Goal: Task Accomplishment & Management: Complete application form

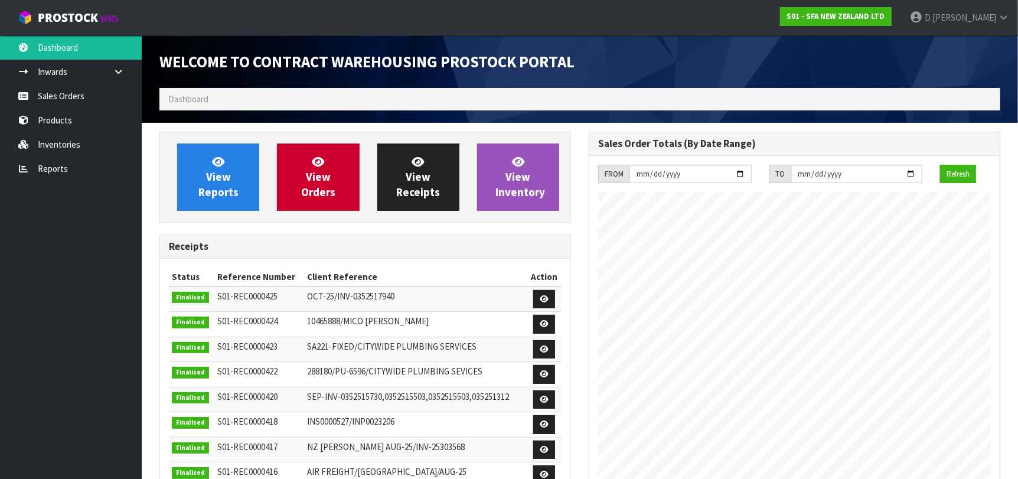
scroll to position [653, 429]
click at [310, 181] on span "View Orders" at bounding box center [318, 177] width 34 height 44
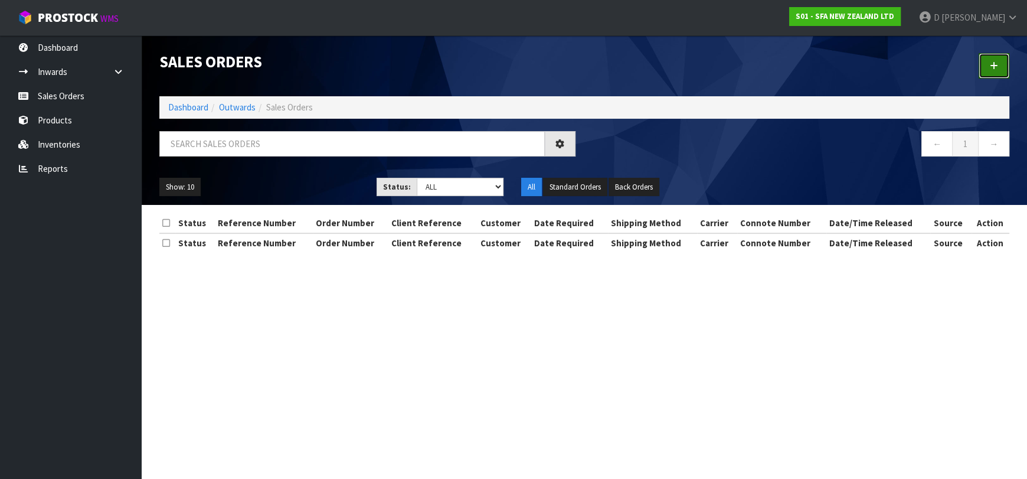
drag, startPoint x: 991, startPoint y: 63, endPoint x: 878, endPoint y: 66, distance: 112.8
click at [991, 63] on icon at bounding box center [994, 65] width 8 height 9
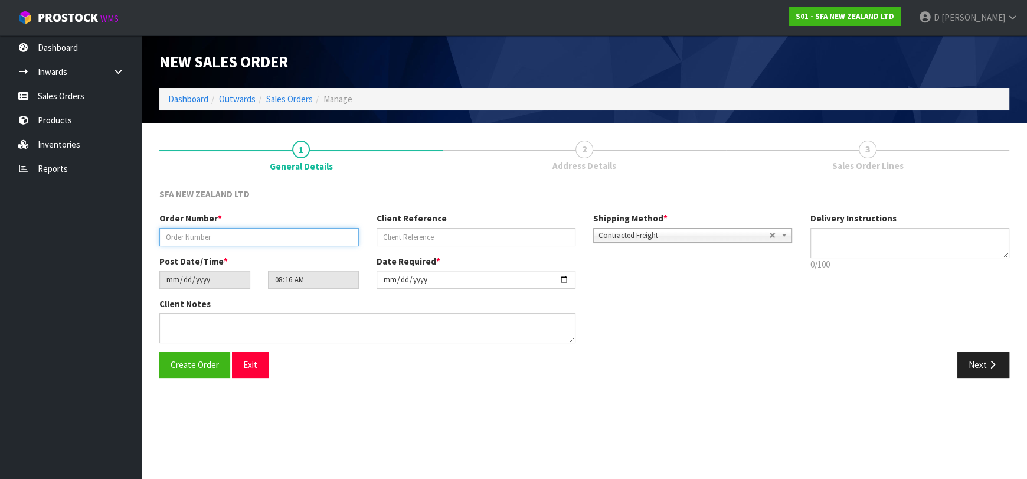
click at [274, 235] on input "text" at bounding box center [258, 237] width 199 height 18
type input "24723"
paste input "10508495"
type input "10508495"
click at [976, 359] on button "Next" at bounding box center [983, 364] width 52 height 25
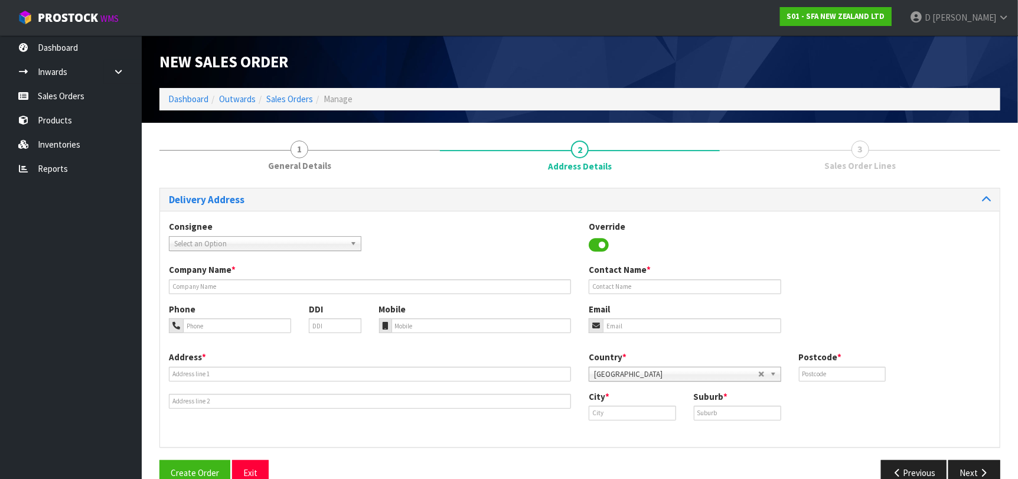
click at [299, 243] on span "Select an Option" at bounding box center [259, 244] width 171 height 14
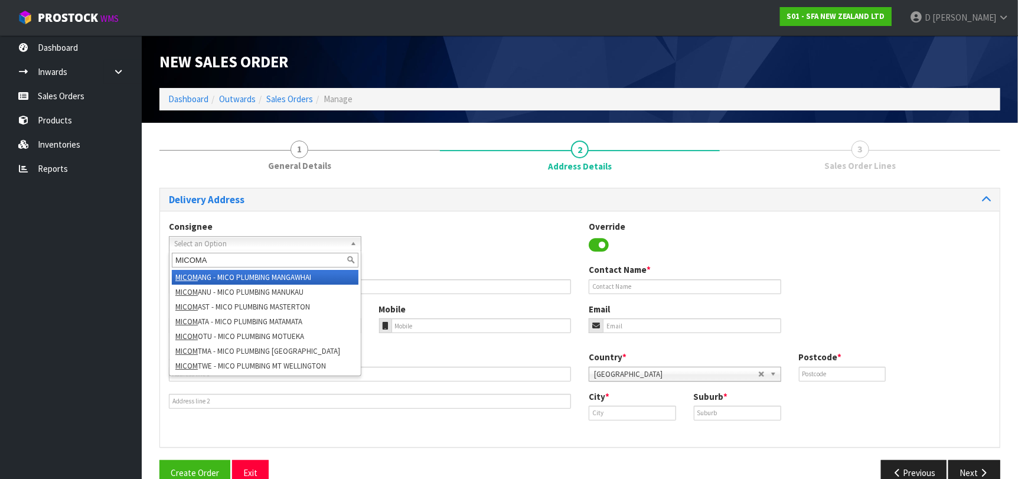
type input "MICOMAT"
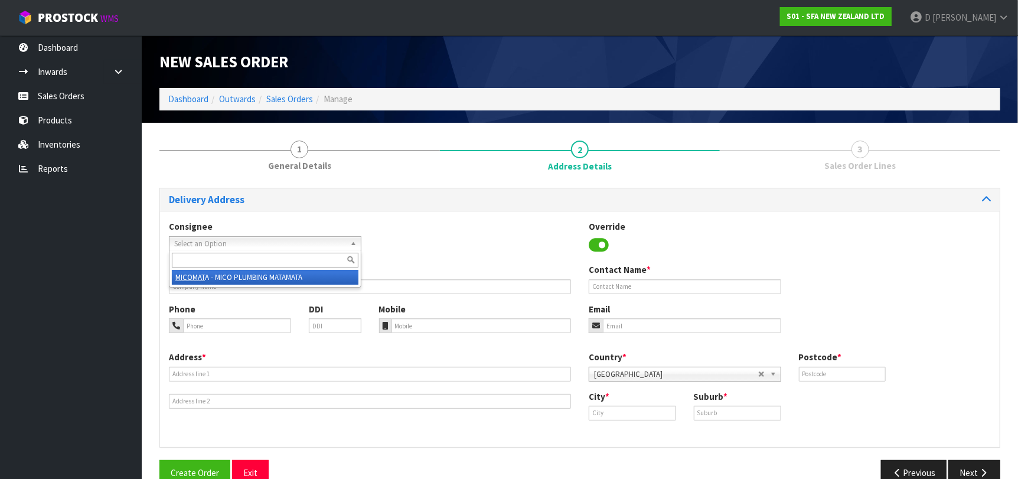
type input "MICO PLUMBING MATAMATA"
type input "UNIT 3-6 , 4-6 COMBER ST"
type input "3400"
type input "MATAMATA"
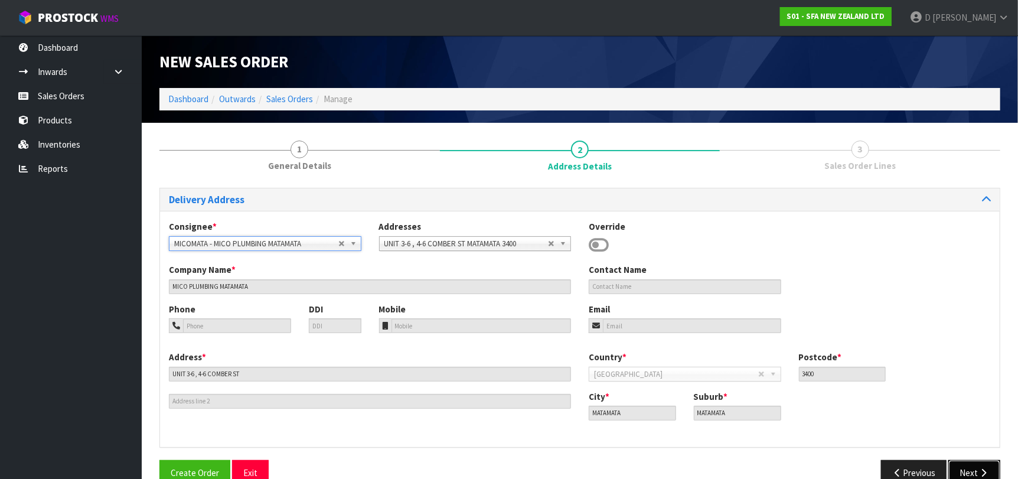
click at [966, 466] on button "Next" at bounding box center [974, 472] width 52 height 25
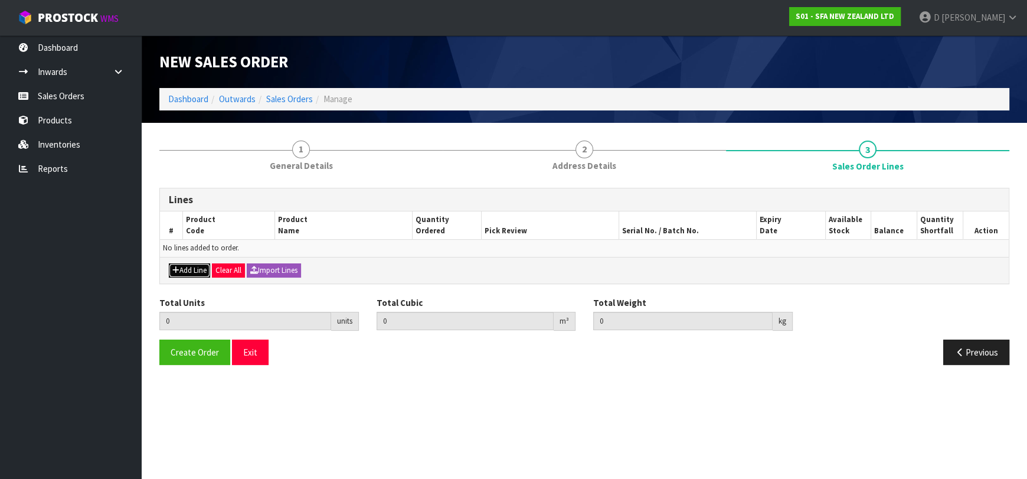
click at [192, 267] on button "Add Line" at bounding box center [189, 270] width 41 height 14
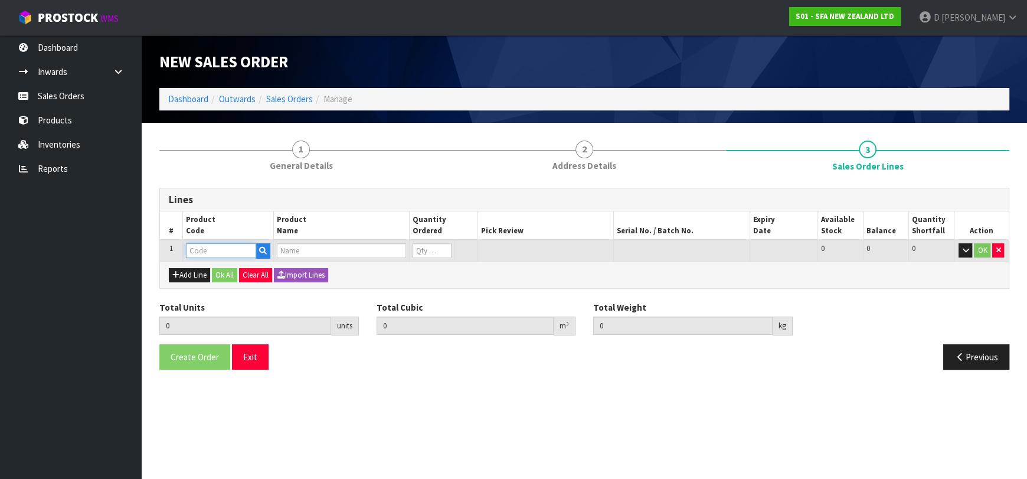
click at [198, 252] on input "text" at bounding box center [221, 250] width 70 height 15
type input "SA101"
type input "0.000000"
type input "0.000"
type input "SA101 SANISPEED SMALL BORE"
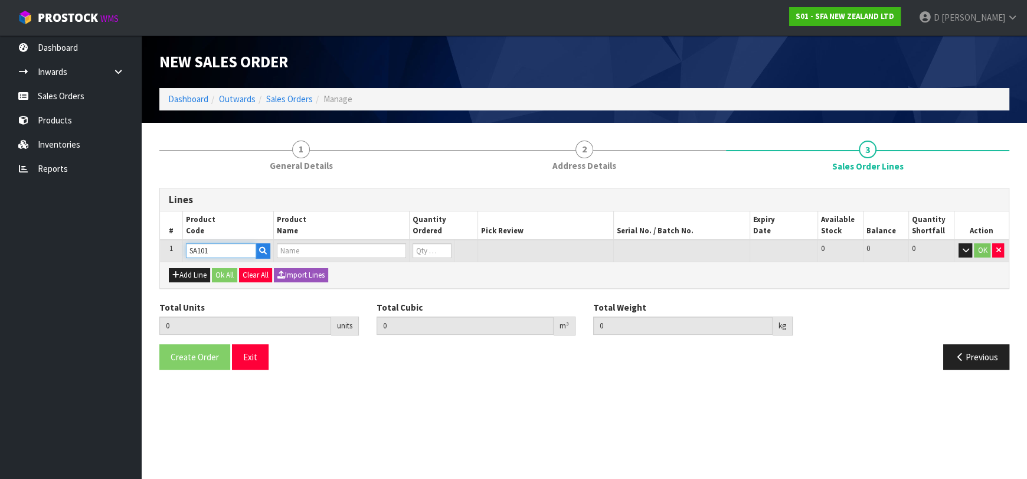
type input "0"
type input "SA101"
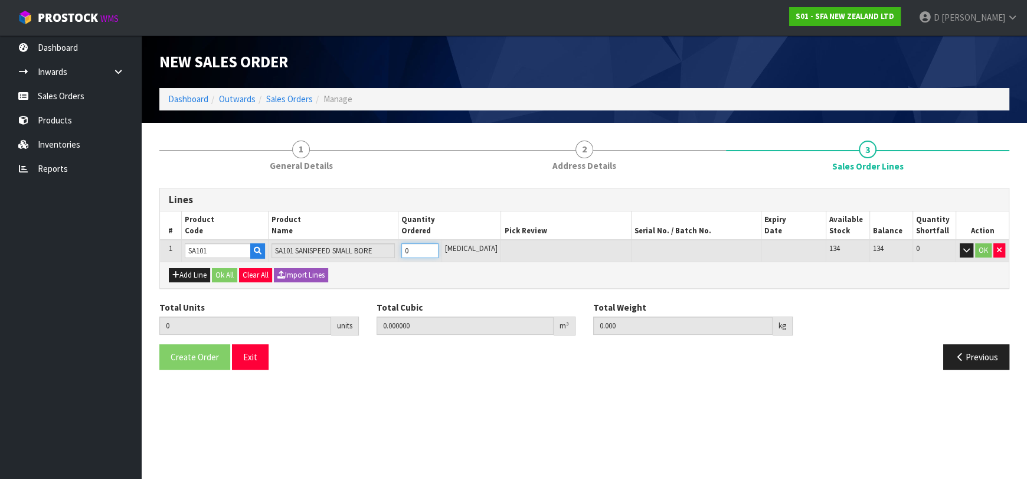
type input "1"
type input "0.031488"
type input "6.65"
type input "1"
click at [438, 245] on input "1" at bounding box center [419, 250] width 37 height 15
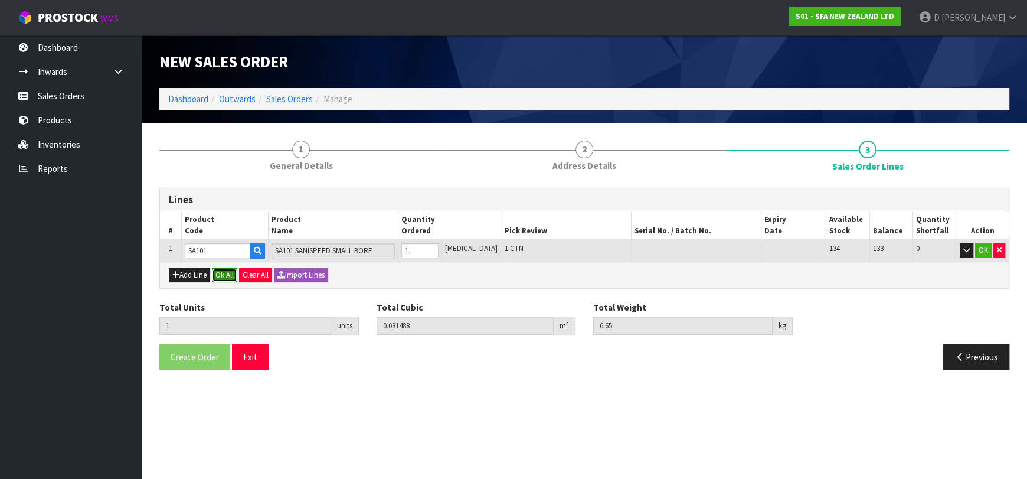
click at [228, 280] on button "Ok All" at bounding box center [224, 275] width 25 height 14
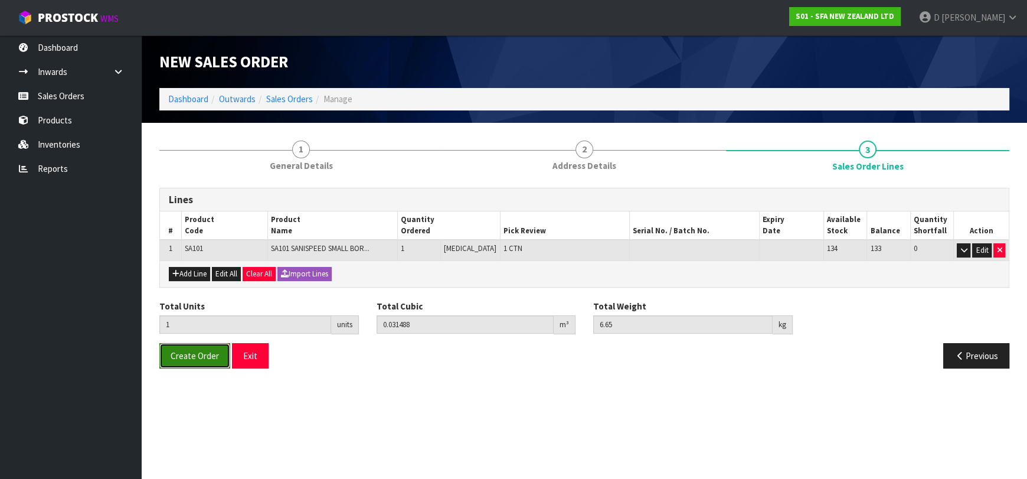
click at [215, 362] on button "Create Order" at bounding box center [194, 355] width 71 height 25
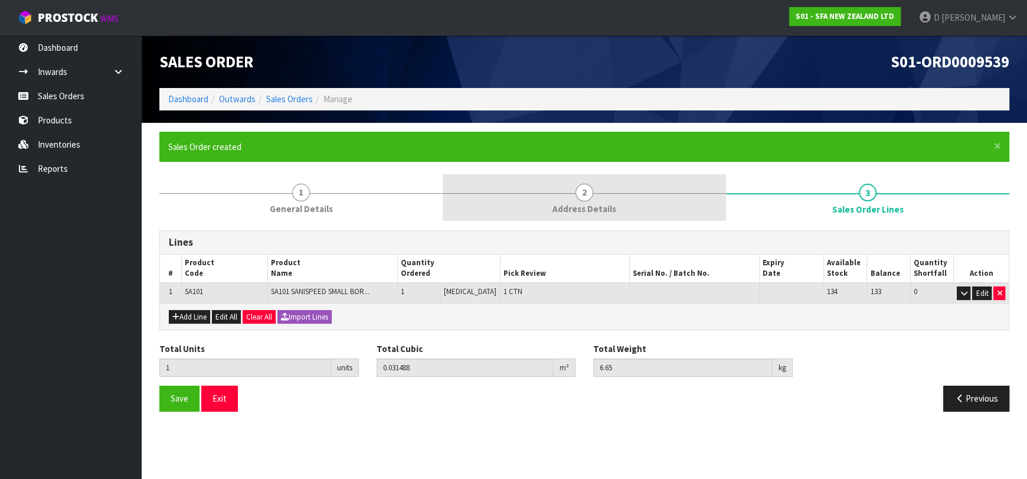
click at [499, 207] on link "2 Address Details" at bounding box center [584, 197] width 283 height 47
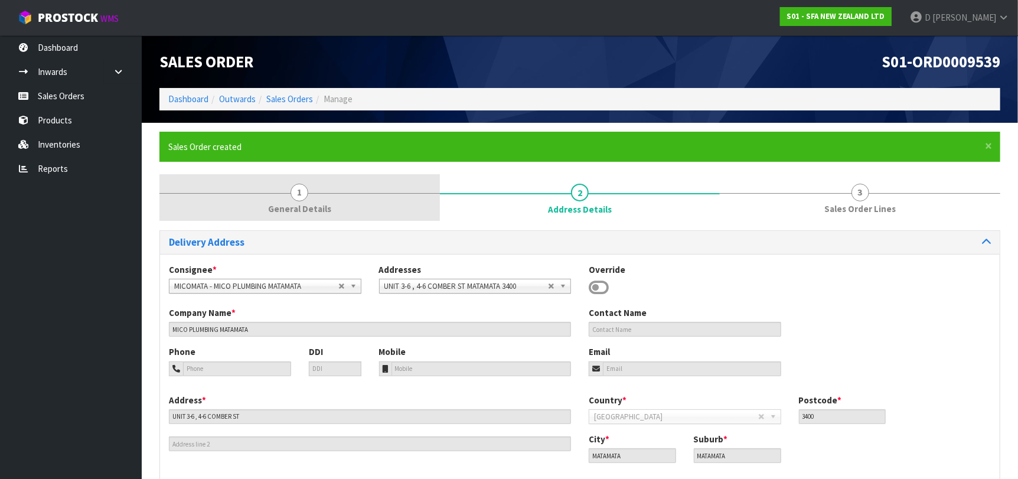
click at [336, 211] on link "1 General Details" at bounding box center [299, 197] width 280 height 47
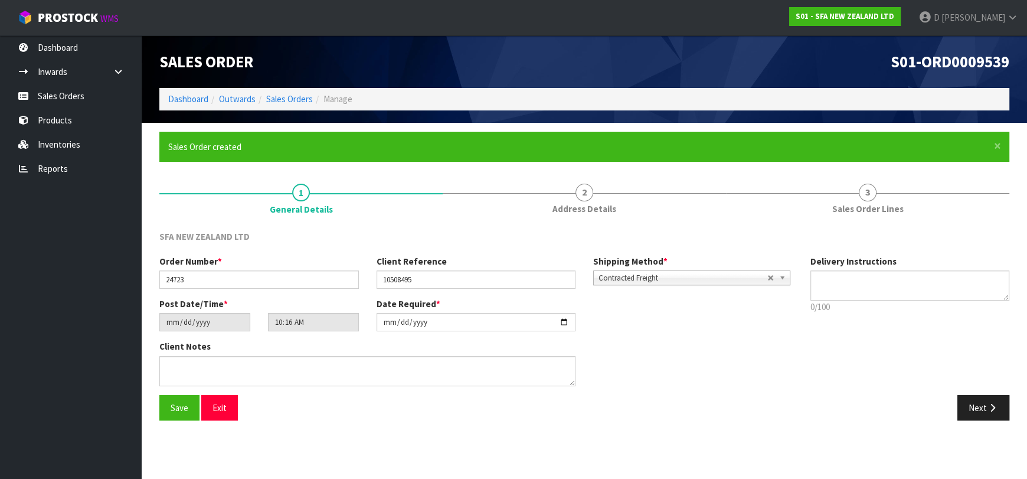
click at [116, 297] on ul "Dashboard Inwards Purchase Orders Receipts Sales Orders Products Inventories Re…" at bounding box center [71, 256] width 142 height 443
click at [287, 97] on link "Sales Orders" at bounding box center [289, 98] width 47 height 11
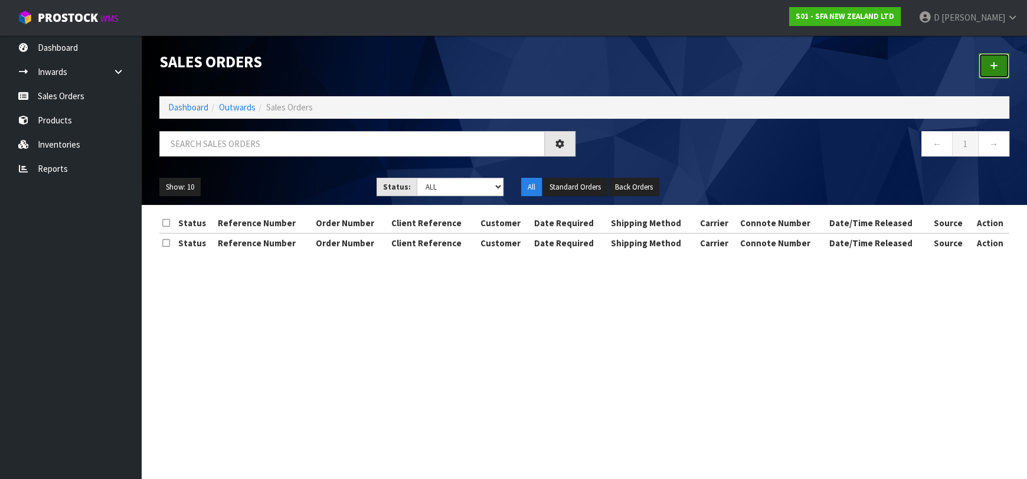
click at [986, 64] on link at bounding box center [994, 65] width 31 height 25
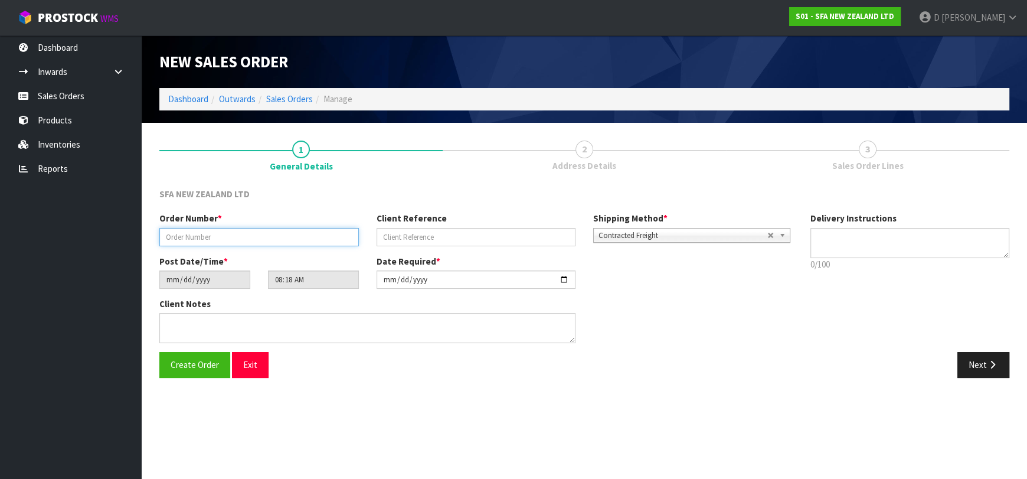
click at [198, 239] on input "text" at bounding box center [258, 237] width 199 height 18
type input "24724"
paste input "BFP0008293"
type input "BFP0008293"
click at [962, 352] on button "Next" at bounding box center [983, 364] width 52 height 25
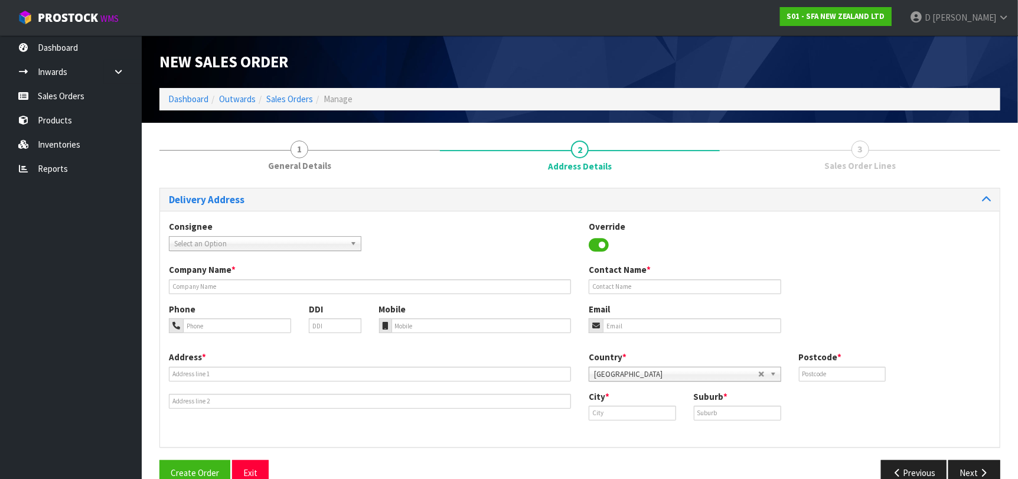
click at [203, 244] on span "Select an Option" at bounding box center [259, 244] width 171 height 14
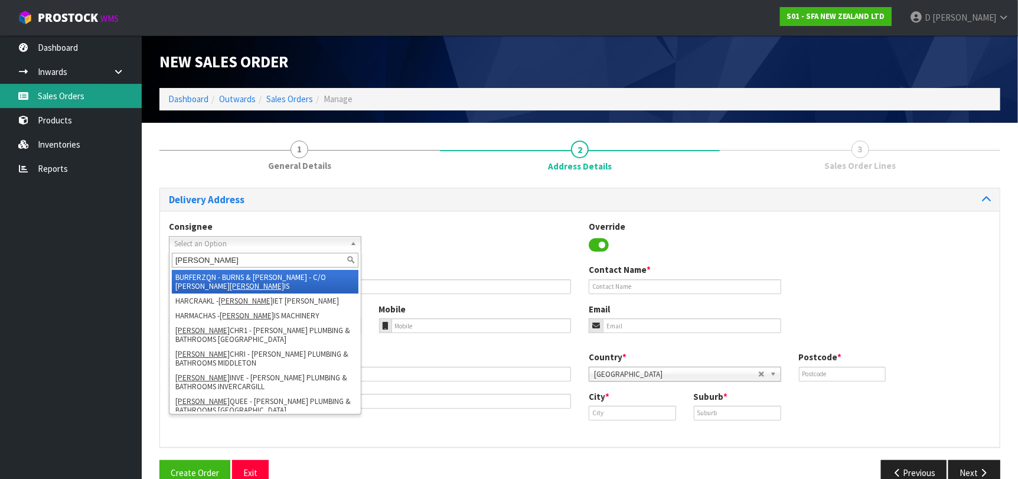
type input "[PERSON_NAME]"
drag, startPoint x: 86, startPoint y: 94, endPoint x: 104, endPoint y: 91, distance: 19.2
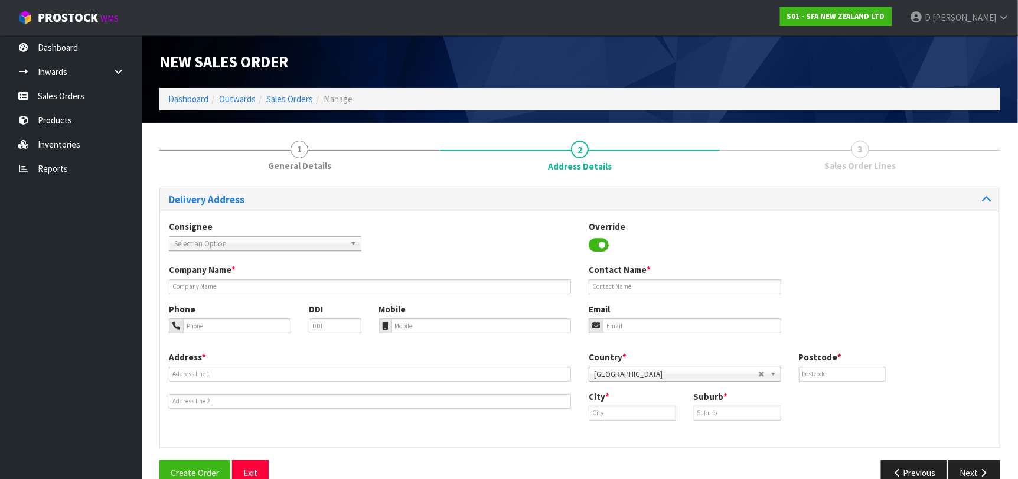
click at [322, 295] on div "Company Name * Contact Name *" at bounding box center [579, 282] width 839 height 39
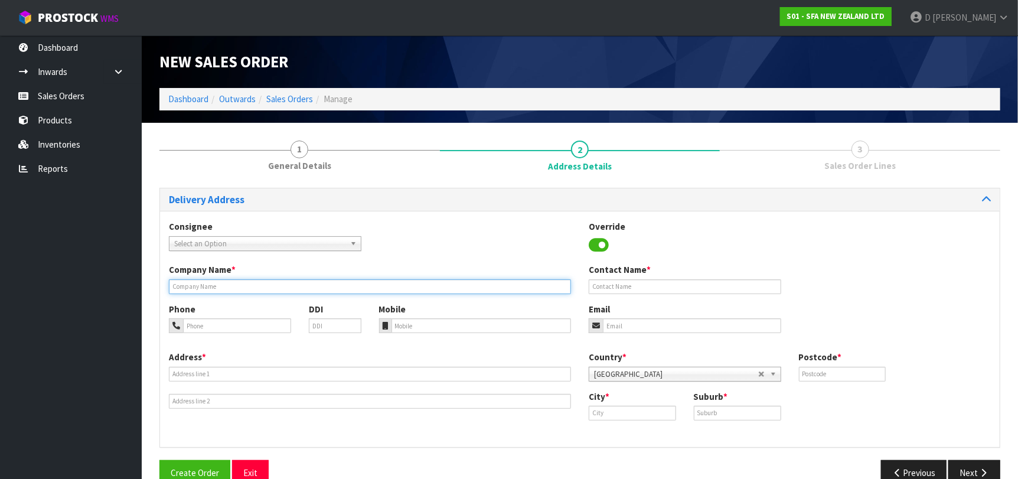
click at [325, 288] on input "text" at bounding box center [370, 286] width 402 height 15
paste input "[PERSON_NAME] [GEOGRAPHIC_DATA]"
type input "[PERSON_NAME] [GEOGRAPHIC_DATA]"
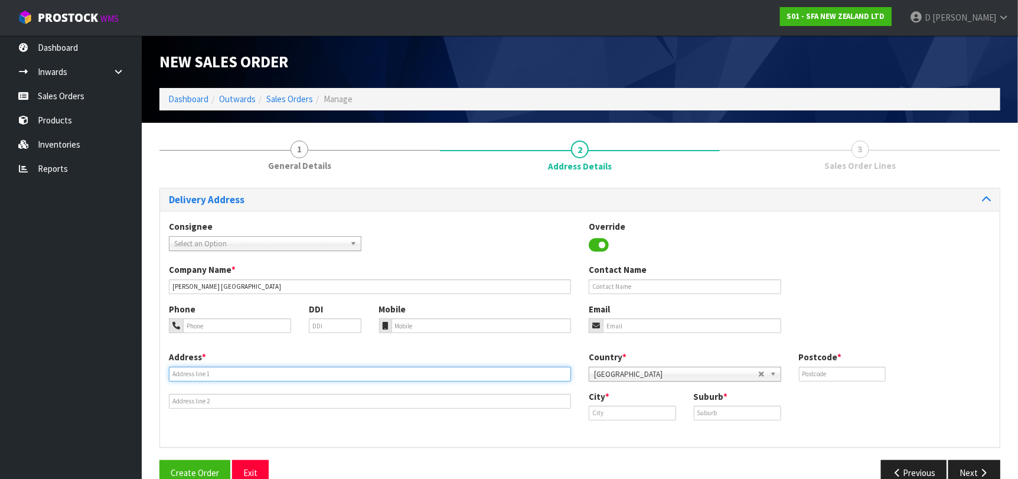
drag, startPoint x: 419, startPoint y: 372, endPoint x: 448, endPoint y: 333, distance: 48.0
click at [420, 372] on input "text" at bounding box center [370, 374] width 402 height 15
paste input "[DATE] PLACE"
type input "[DATE] PLACE"
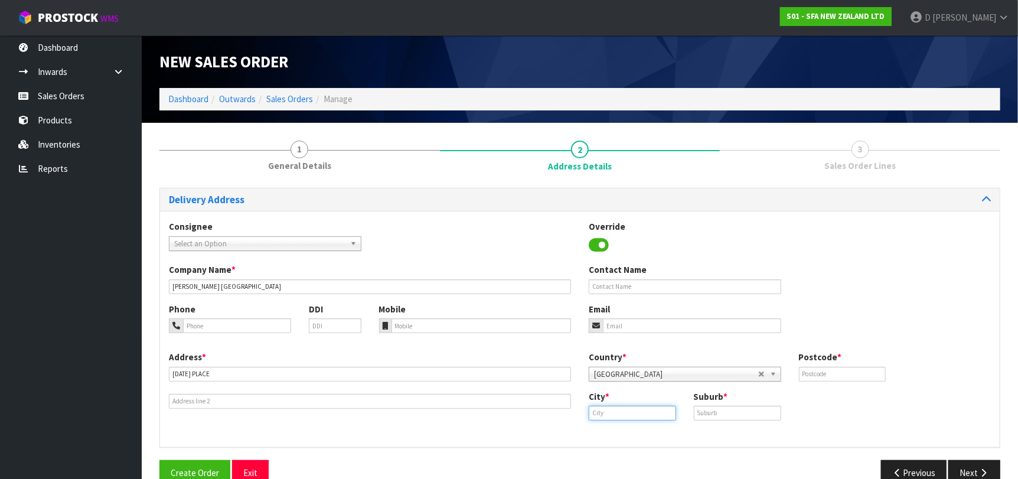
click at [641, 410] on input "text" at bounding box center [631, 412] width 87 height 15
paste input "[GEOGRAPHIC_DATA]"
type input "[GEOGRAPHIC_DATA]"
click at [634, 434] on link "[GEOGRAPHIC_DATA]" at bounding box center [643, 433] width 109 height 16
drag, startPoint x: 771, startPoint y: 411, endPoint x: 762, endPoint y: 410, distance: 9.5
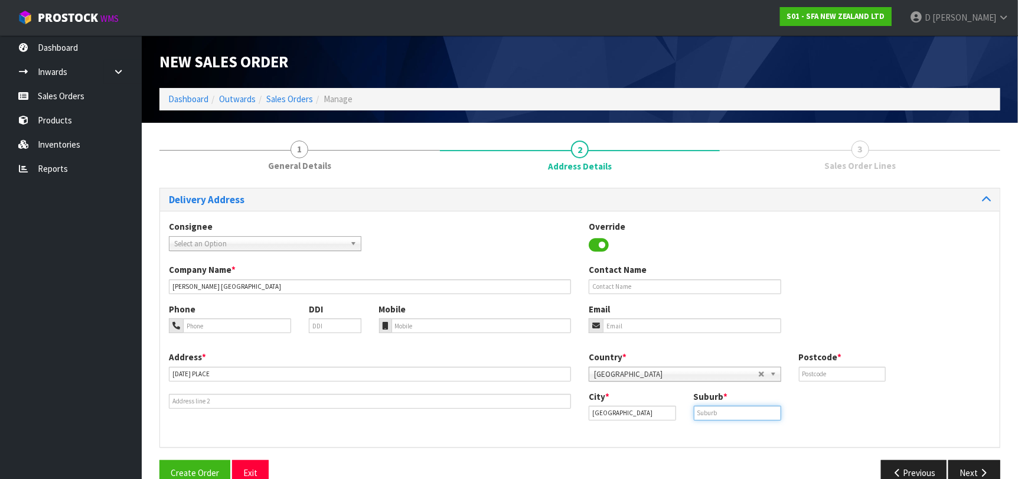
click at [766, 411] on input "text" at bounding box center [737, 412] width 87 height 15
paste input "[GEOGRAPHIC_DATA]"
type input "[GEOGRAPHIC_DATA]"
drag, startPoint x: 839, startPoint y: 364, endPoint x: 849, endPoint y: 372, distance: 13.4
click at [839, 364] on div "Postcode *" at bounding box center [842, 366] width 105 height 30
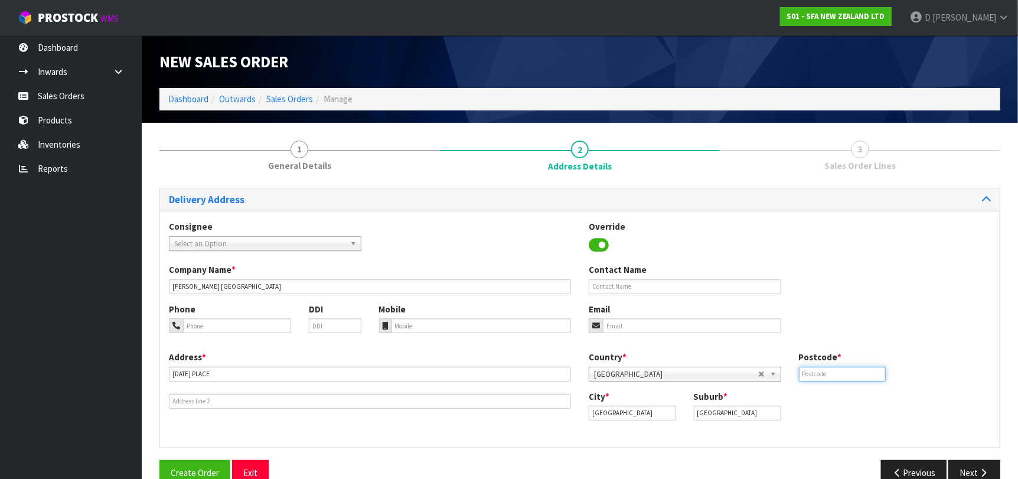
click at [850, 375] on input "text" at bounding box center [842, 374] width 87 height 15
paste input "8051"
type input "8051"
click at [973, 462] on button "Next" at bounding box center [974, 472] width 52 height 25
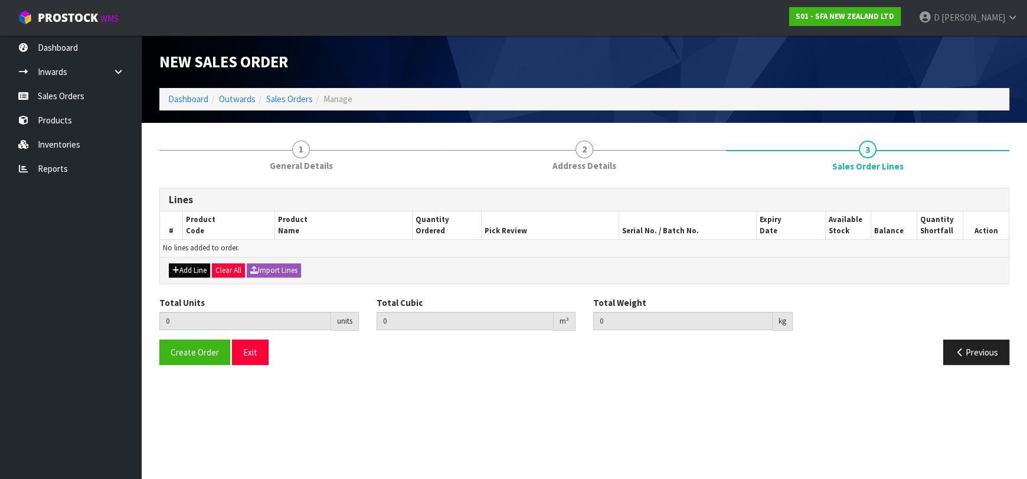
drag, startPoint x: 181, startPoint y: 251, endPoint x: 192, endPoint y: 263, distance: 16.3
click at [184, 255] on td "No lines added to order." at bounding box center [584, 248] width 849 height 17
click at [198, 269] on button "Add Line" at bounding box center [189, 270] width 41 height 14
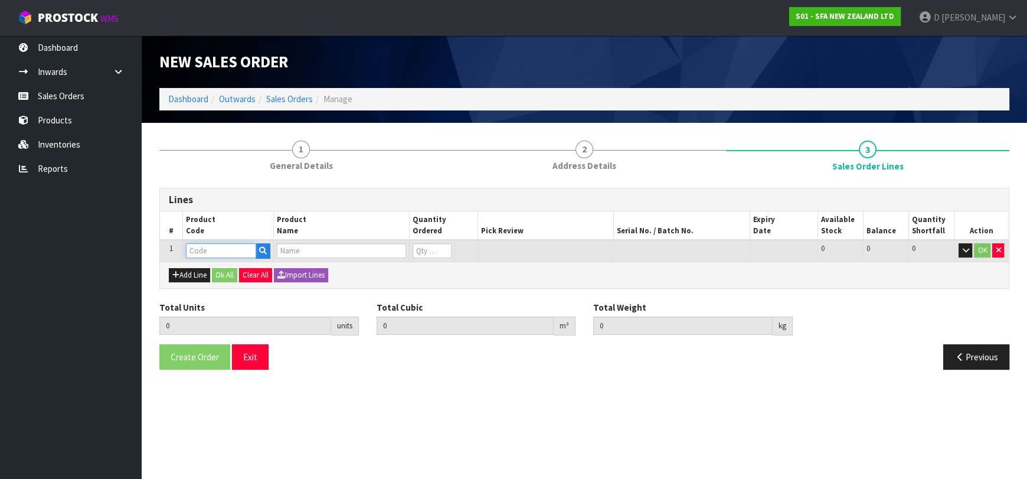
click at [203, 257] on input "text" at bounding box center [221, 250] width 70 height 15
click at [202, 251] on input "text" at bounding box center [221, 250] width 70 height 15
type input "SA101"
type input "0.000000"
type input "0.000"
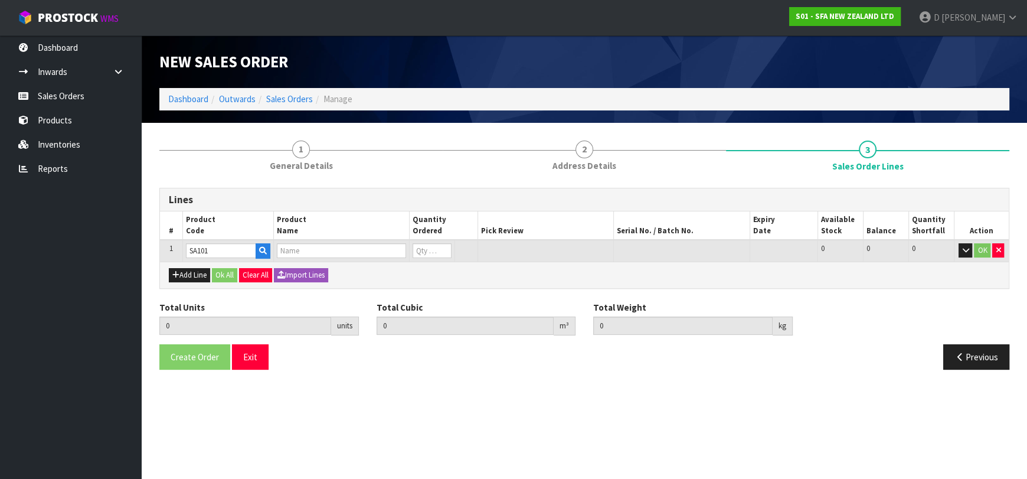
type input "SA101 SANISPEED SMALL BORE"
type input "0"
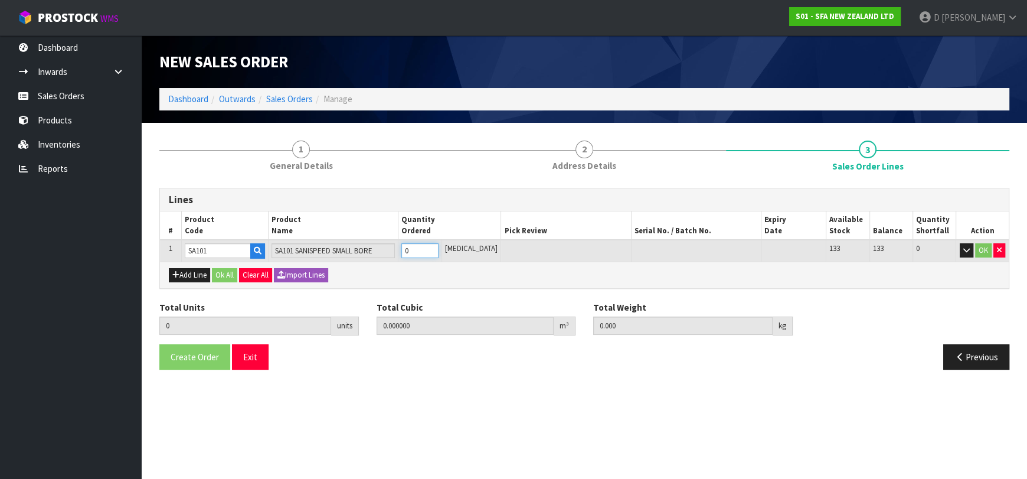
type input "1"
type input "0.031488"
type input "6.65"
type input "1"
click at [228, 273] on button "Ok All" at bounding box center [224, 275] width 25 height 14
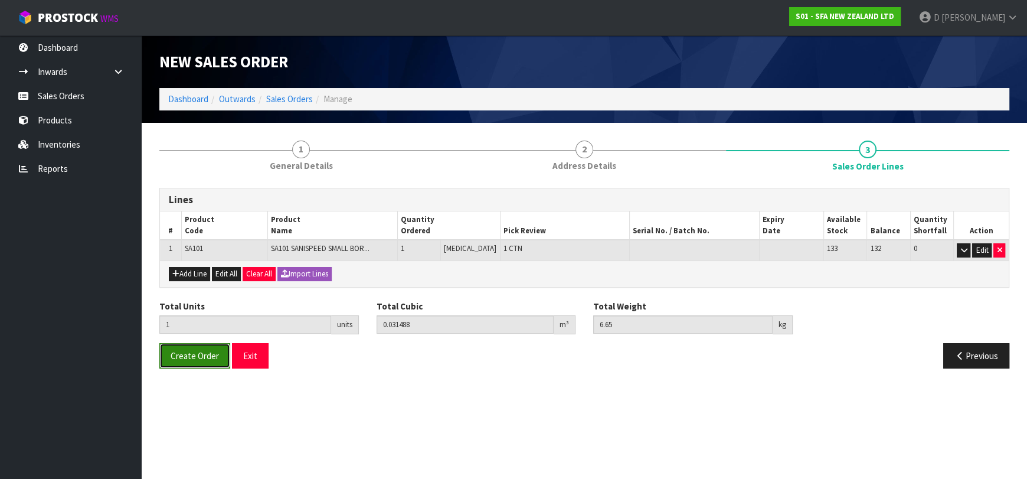
click at [208, 351] on span "Create Order" at bounding box center [195, 355] width 48 height 11
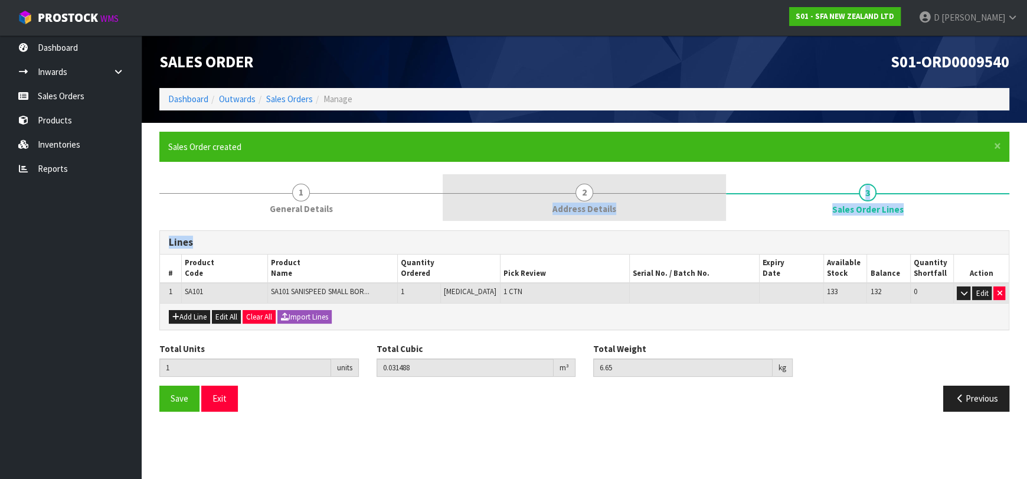
drag, startPoint x: 525, startPoint y: 225, endPoint x: 507, endPoint y: 220, distance: 18.7
click at [507, 220] on div "1 General Details 2 Address Details 3 Sales Order Lines Lines # Product Code Pr…" at bounding box center [584, 297] width 850 height 246
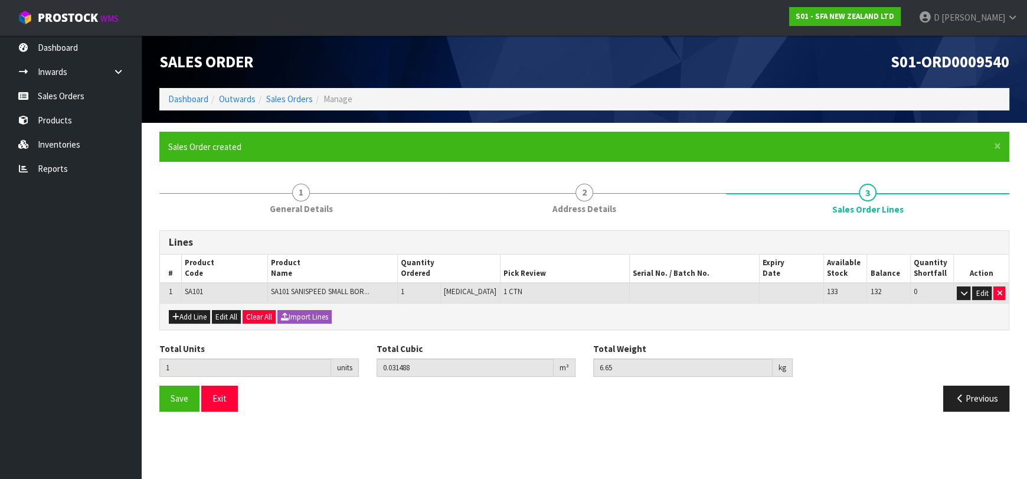
drag, startPoint x: 361, startPoint y: 398, endPoint x: 335, endPoint y: 411, distance: 28.8
click at [342, 407] on div "Save Exit" at bounding box center [368, 397] width 434 height 25
click at [281, 103] on link "Sales Orders" at bounding box center [289, 98] width 47 height 11
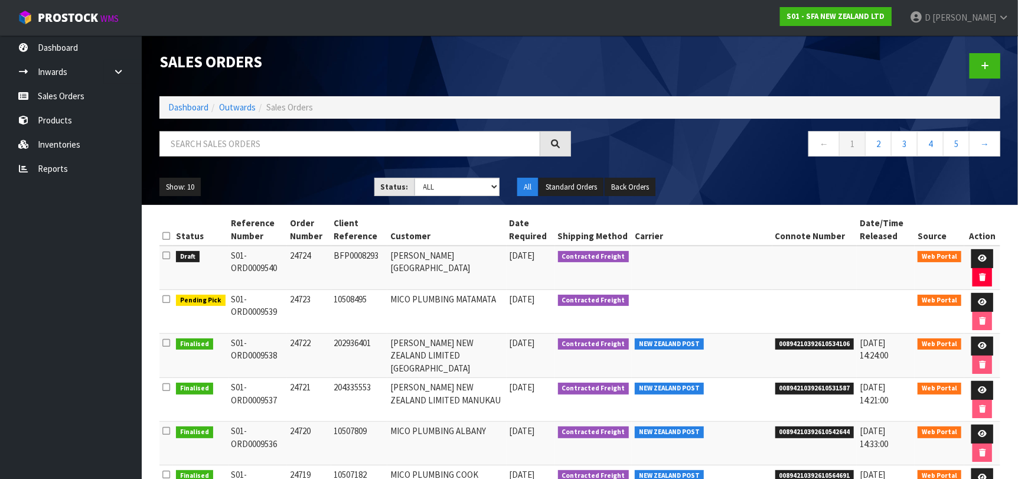
click at [92, 235] on ul "Dashboard Inwards Purchase Orders Receipts Sales Orders Products Inventories Re…" at bounding box center [71, 256] width 142 height 443
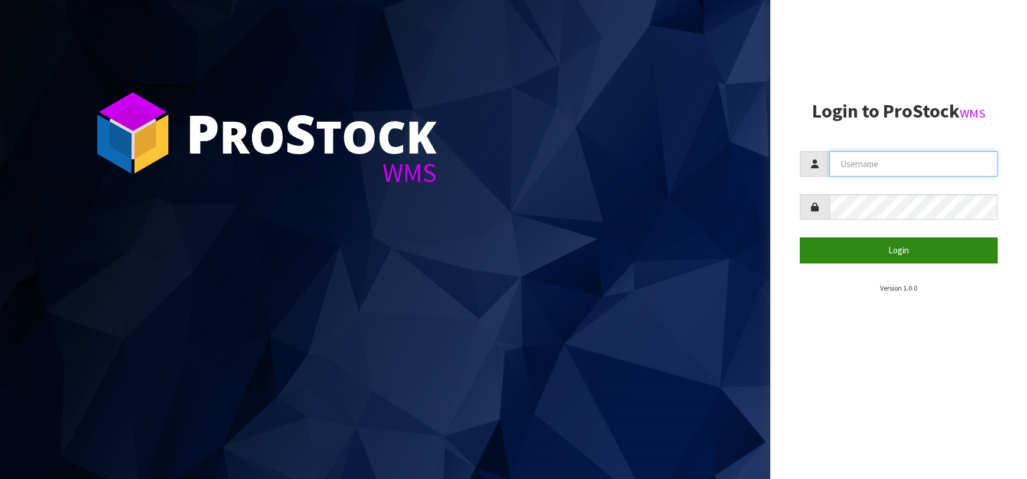
type input "[EMAIL_ADDRESS][DOMAIN_NAME]"
click at [852, 251] on button "Login" at bounding box center [899, 249] width 198 height 25
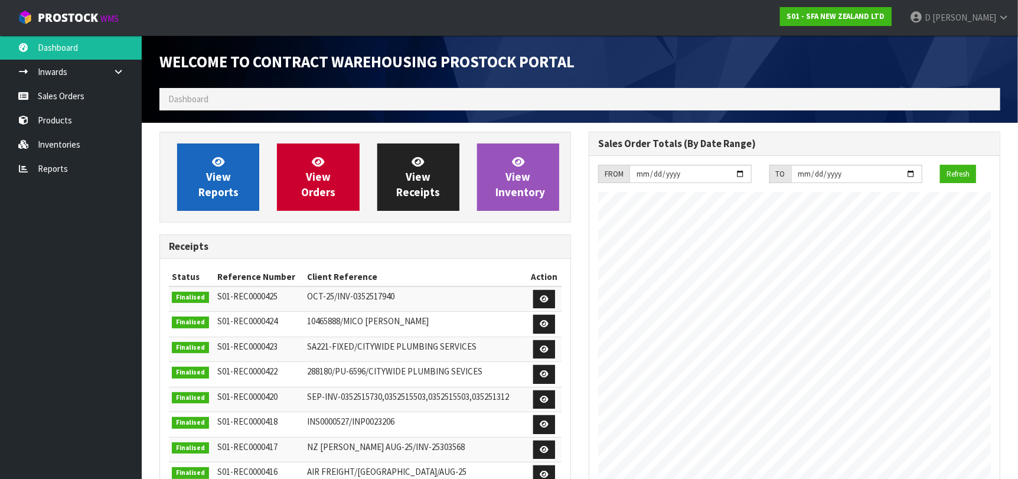
scroll to position [653, 429]
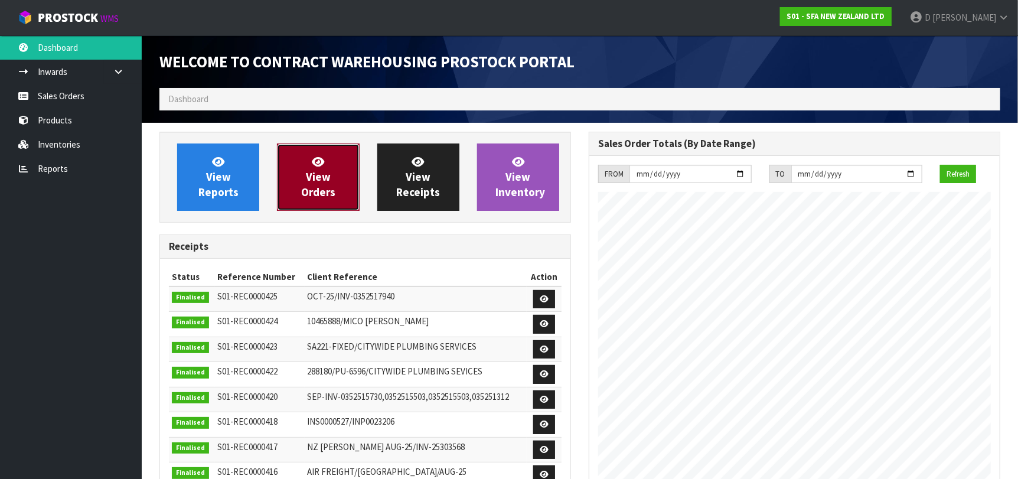
click at [286, 162] on link "View Orders" at bounding box center [318, 176] width 82 height 67
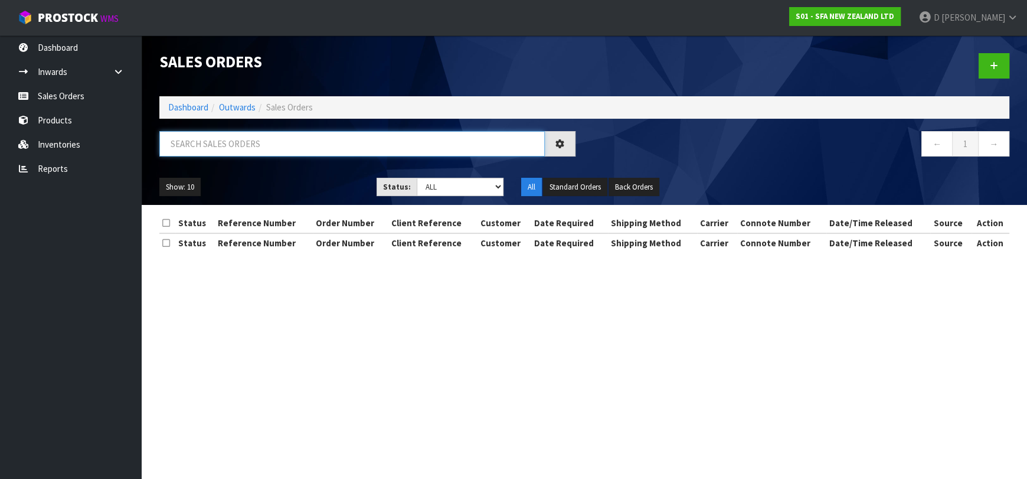
click at [265, 145] on input "text" at bounding box center [351, 143] width 385 height 25
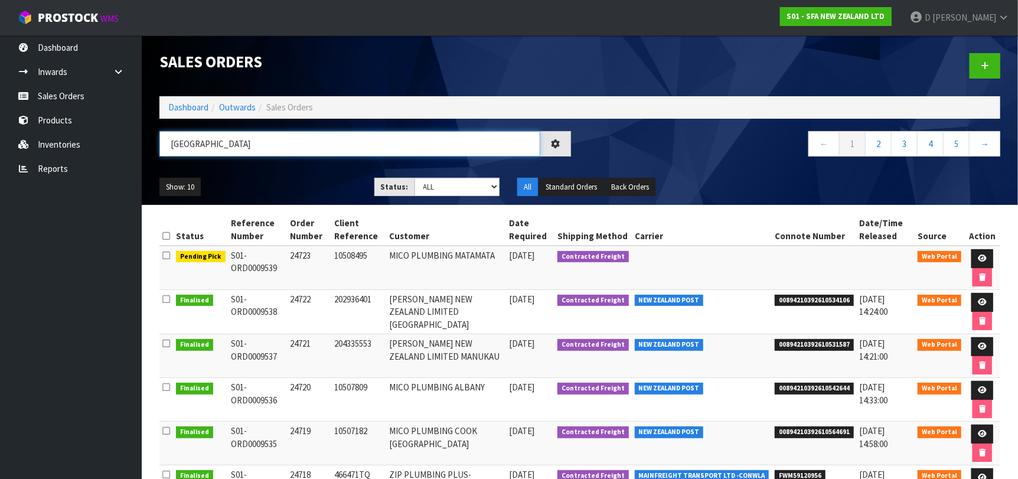
type input "[GEOGRAPHIC_DATA]"
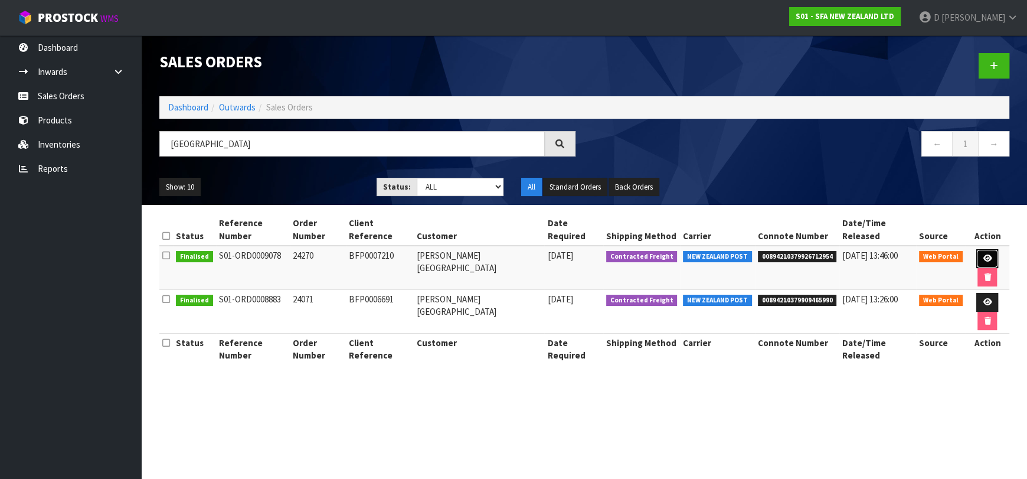
click at [976, 250] on link at bounding box center [987, 258] width 22 height 19
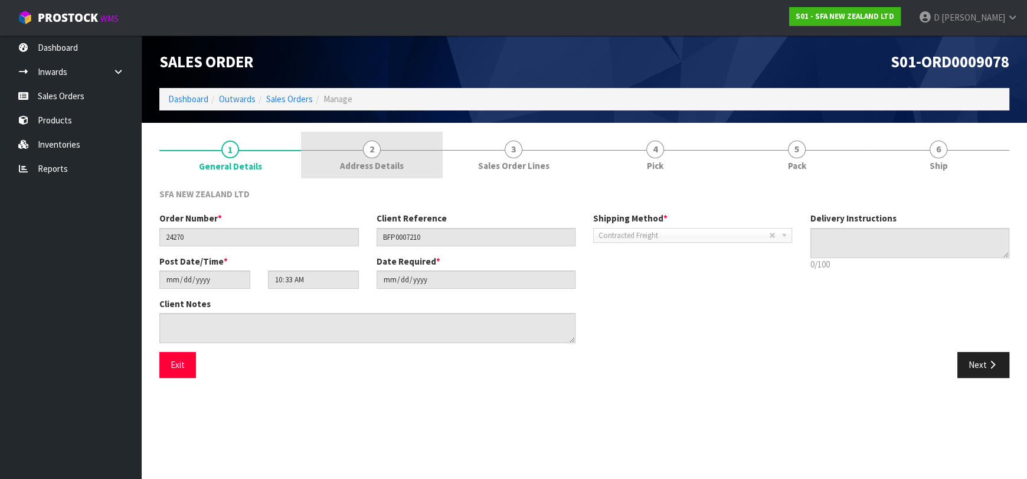
click at [369, 156] on span "2" at bounding box center [372, 149] width 18 height 18
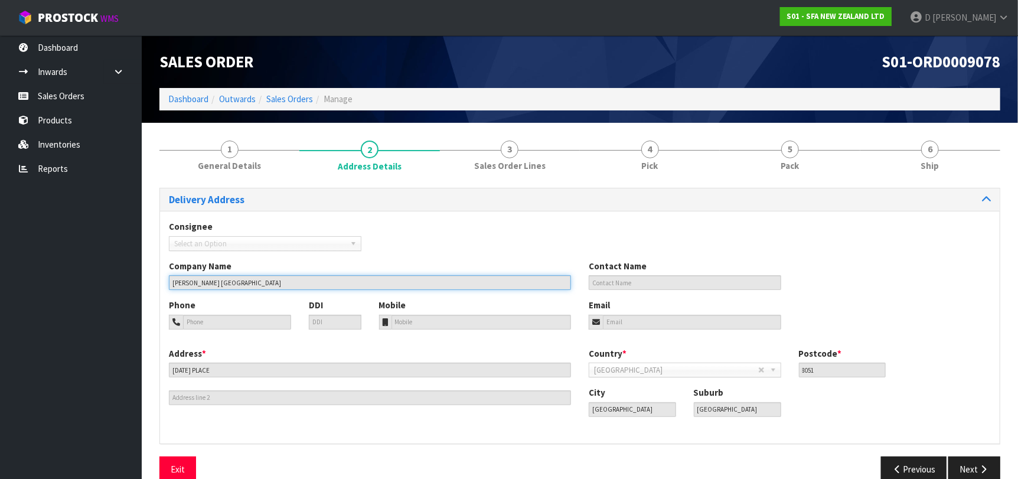
click at [316, 283] on input "[PERSON_NAME] [GEOGRAPHIC_DATA]" at bounding box center [370, 282] width 402 height 15
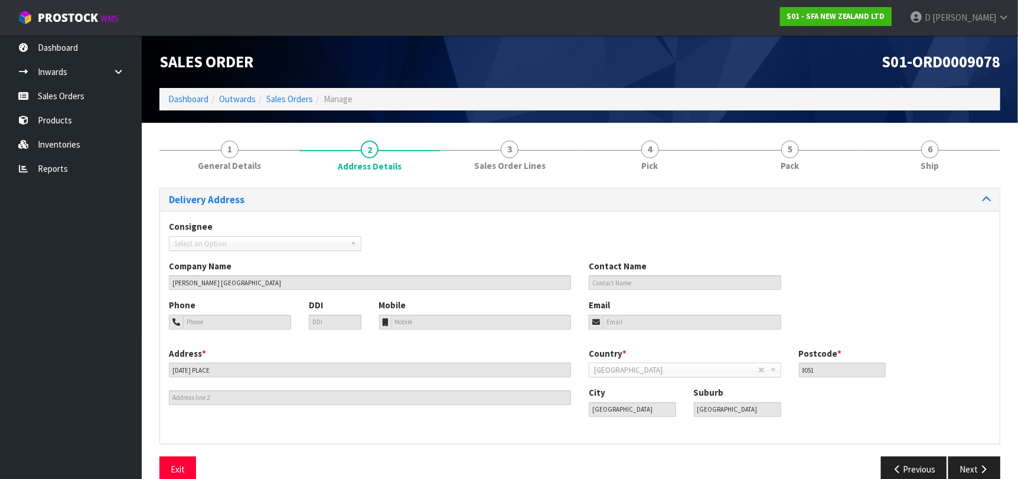
click at [309, 381] on div "Address * 1 MARCH PLACE" at bounding box center [370, 376] width 420 height 58
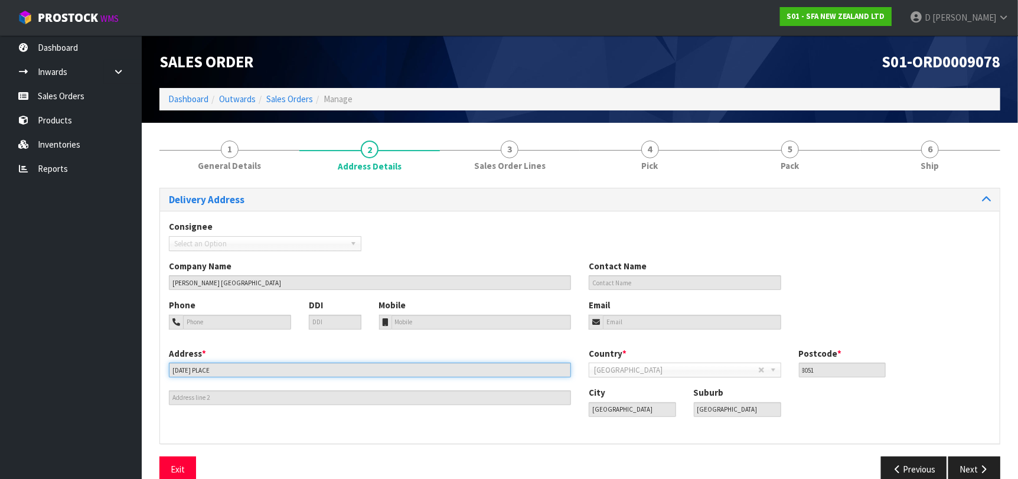
click at [315, 368] on input "[DATE] PLACE" at bounding box center [370, 369] width 402 height 15
click at [316, 368] on input "[DATE] PLACE" at bounding box center [370, 369] width 402 height 15
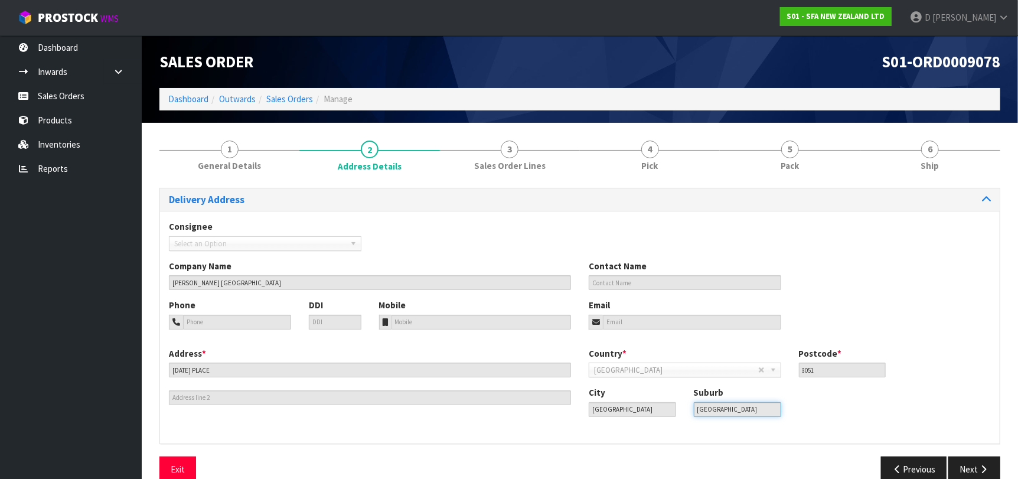
click at [763, 409] on input "[GEOGRAPHIC_DATA]" at bounding box center [737, 409] width 87 height 15
click at [845, 374] on input "8051" at bounding box center [842, 369] width 87 height 15
